Goal: Navigation & Orientation: Find specific page/section

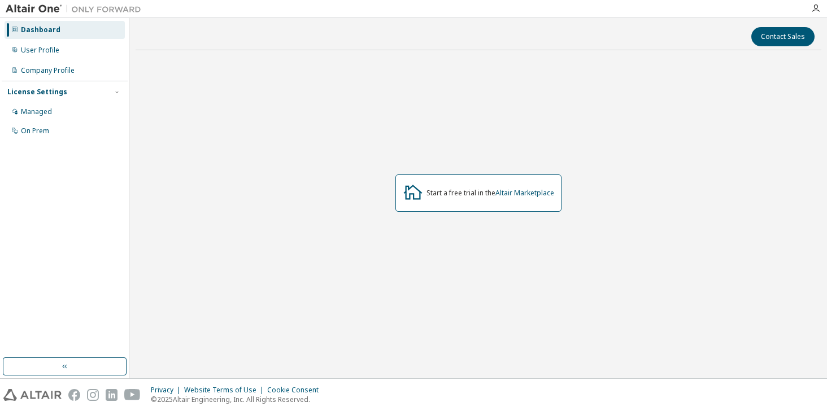
click at [447, 192] on div "Start a free trial in the Altair Marketplace" at bounding box center [490, 193] width 128 height 9
click at [100, 115] on div "Managed" at bounding box center [65, 112] width 120 height 18
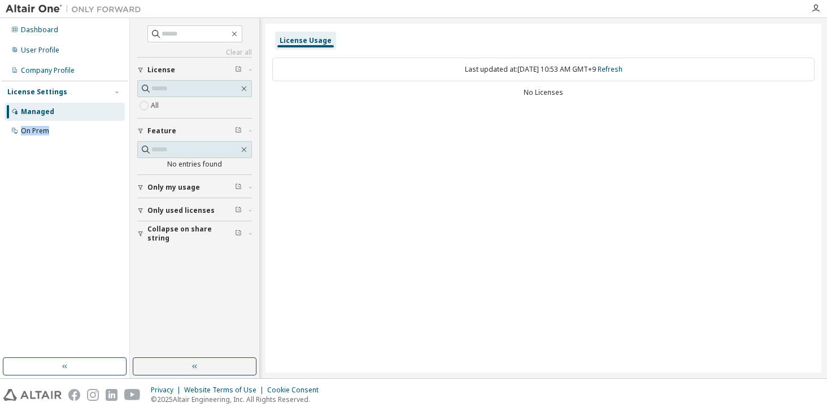
click at [63, 121] on div "Managed On Prem" at bounding box center [65, 121] width 126 height 37
drag, startPoint x: 63, startPoint y: 121, endPoint x: 32, endPoint y: 124, distance: 31.7
click at [32, 124] on div "On Prem" at bounding box center [65, 131] width 120 height 18
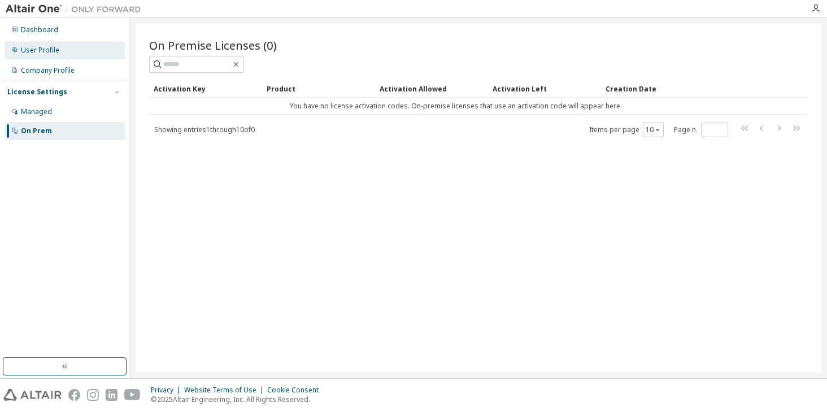
click at [82, 51] on div "User Profile" at bounding box center [65, 50] width 120 height 18
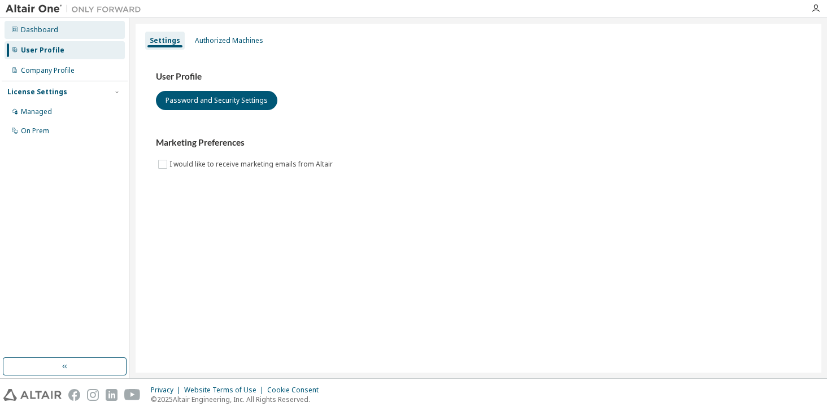
click at [84, 32] on div "Dashboard" at bounding box center [65, 30] width 120 height 18
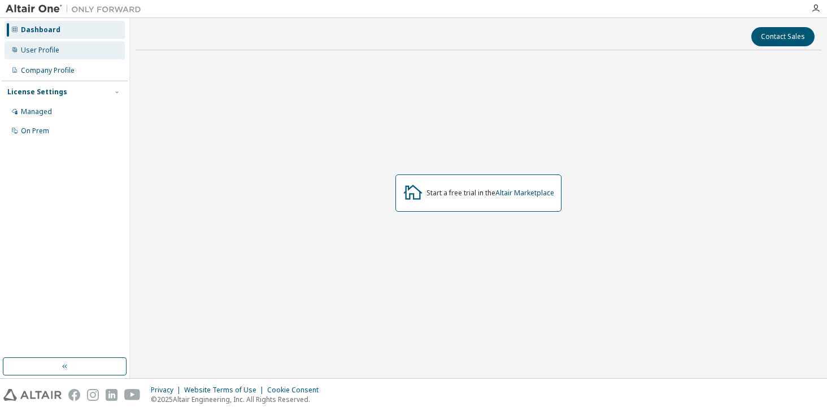
click at [68, 54] on div "User Profile" at bounding box center [65, 50] width 120 height 18
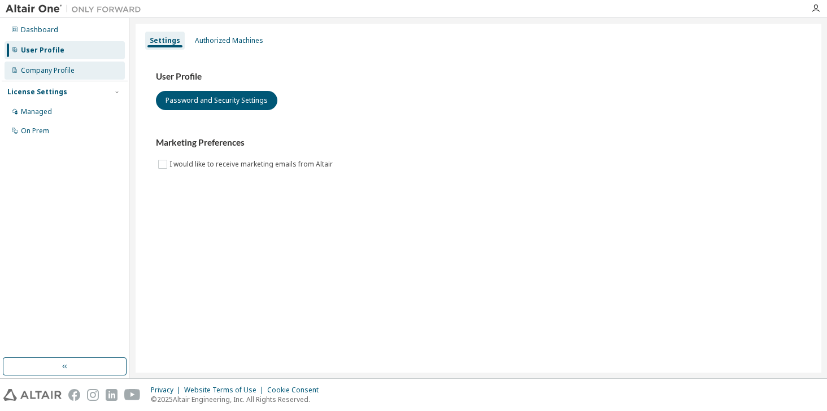
click at [67, 73] on div "Company Profile" at bounding box center [48, 70] width 54 height 9
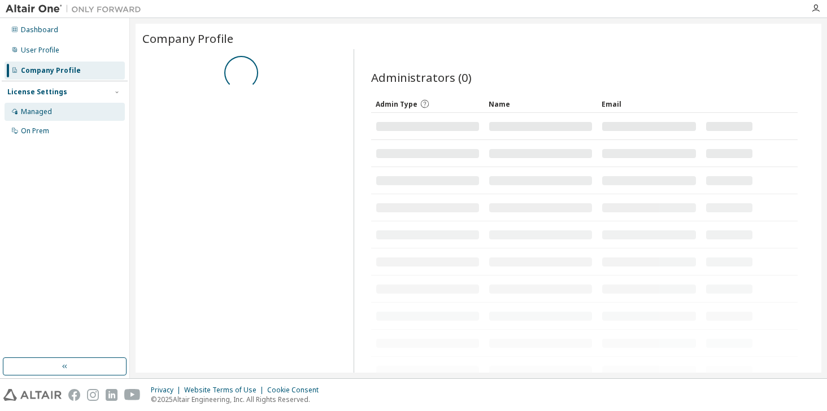
click at [63, 106] on div "Managed" at bounding box center [65, 112] width 120 height 18
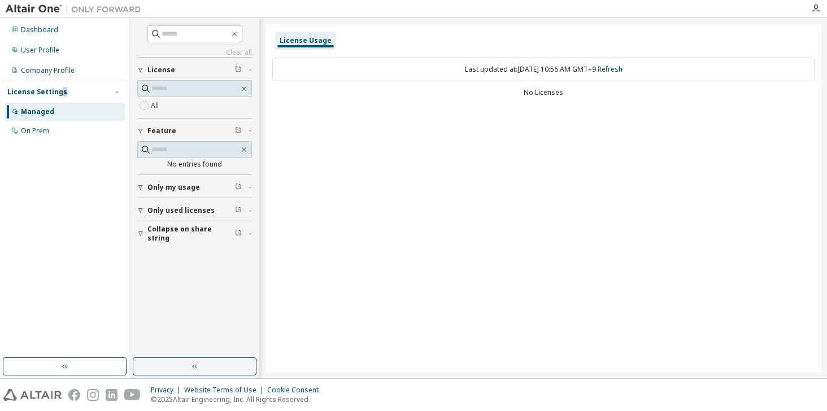
click at [60, 92] on div "License Settings" at bounding box center [37, 92] width 60 height 9
drag, startPoint x: 60, startPoint y: 92, endPoint x: 42, endPoint y: 97, distance: 18.8
click at [42, 97] on div "License Settings Managed On Prem" at bounding box center [65, 92] width 126 height 22
click at [45, 95] on div "License Settings" at bounding box center [37, 92] width 60 height 9
click at [50, 122] on div "On Prem" at bounding box center [65, 131] width 120 height 18
